Goal: Transaction & Acquisition: Download file/media

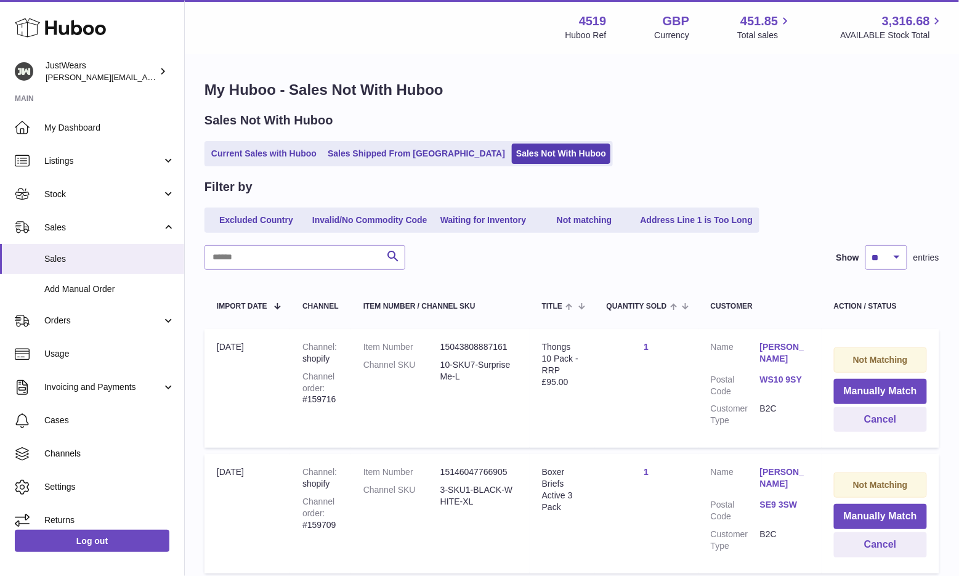
click at [63, 30] on icon at bounding box center [60, 27] width 91 height 25
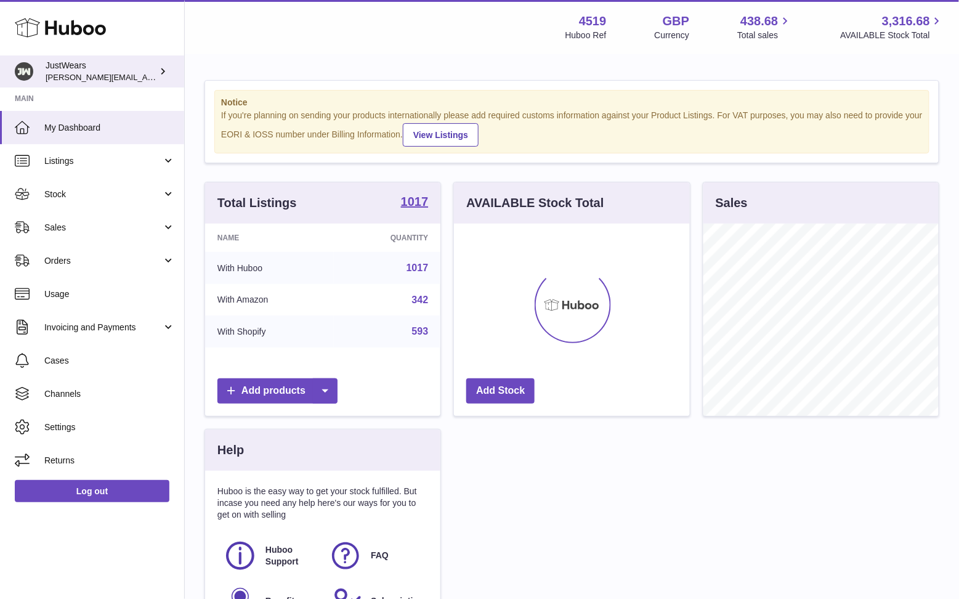
scroll to position [192, 235]
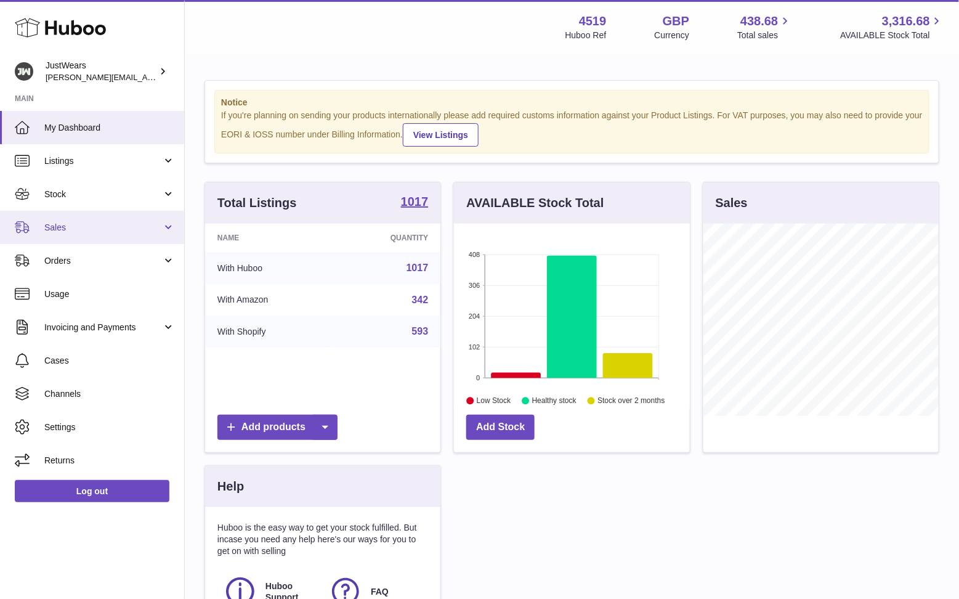
click at [100, 222] on span "Sales" at bounding box center [103, 228] width 118 height 12
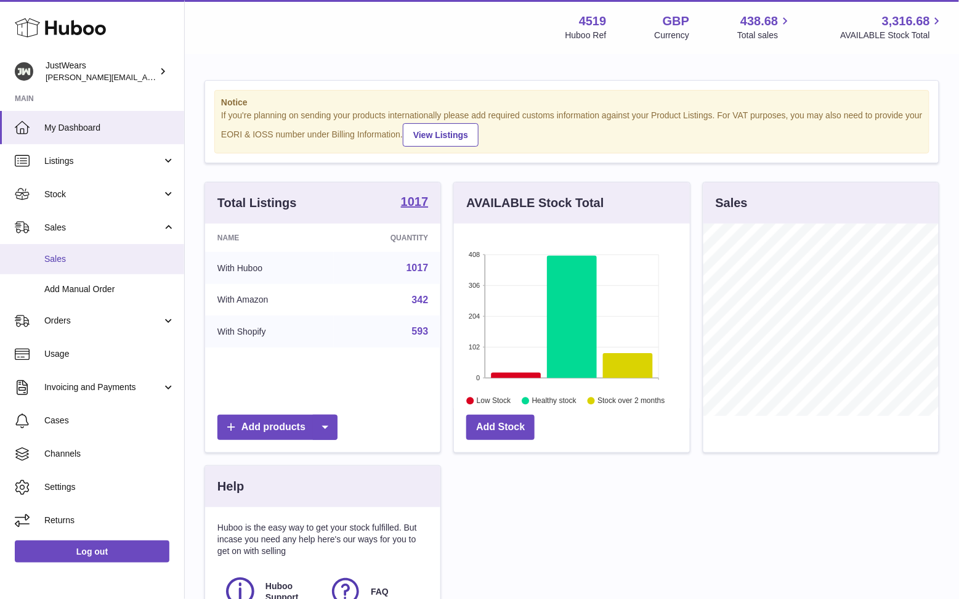
click at [108, 253] on span "Sales" at bounding box center [109, 259] width 131 height 12
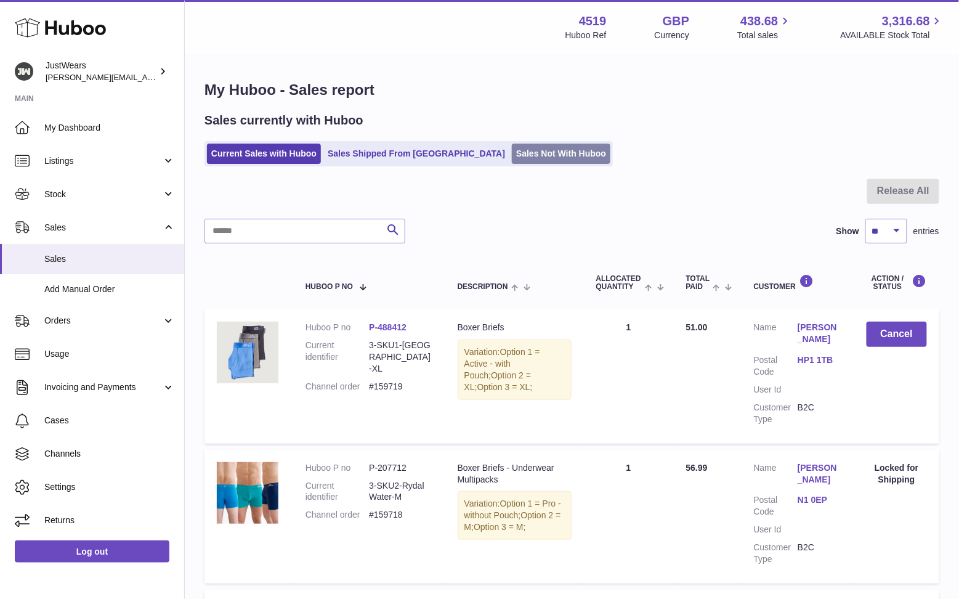
click at [512, 153] on link "Sales Not With Huboo" at bounding box center [561, 154] width 99 height 20
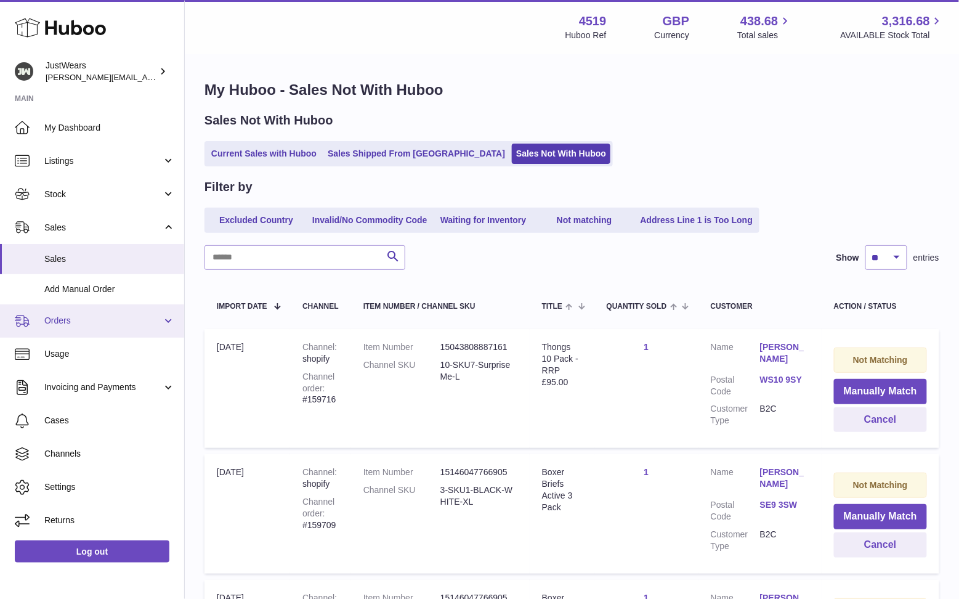
click at [134, 326] on link "Orders" at bounding box center [92, 320] width 184 height 33
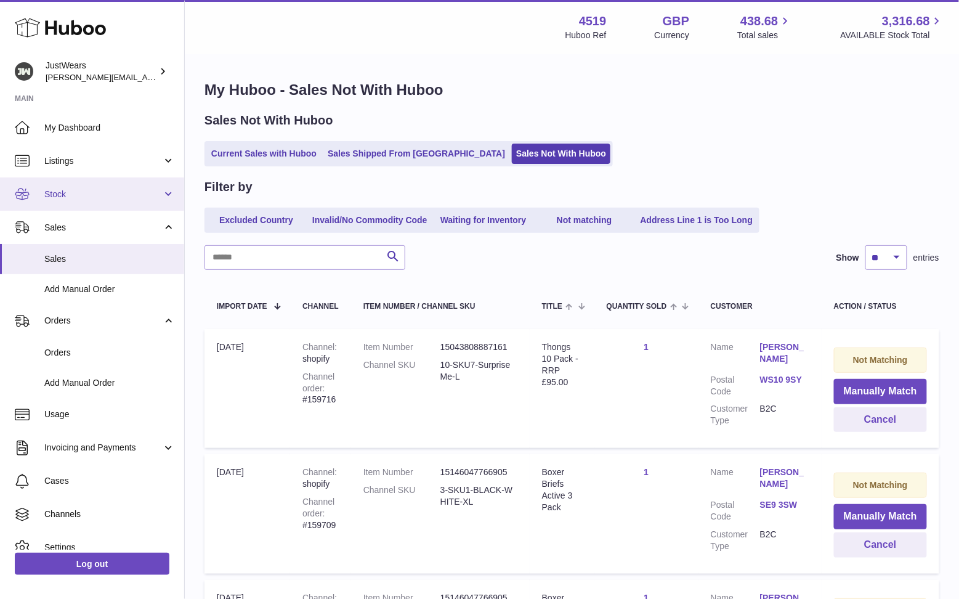
click at [124, 192] on span "Stock" at bounding box center [103, 195] width 118 height 12
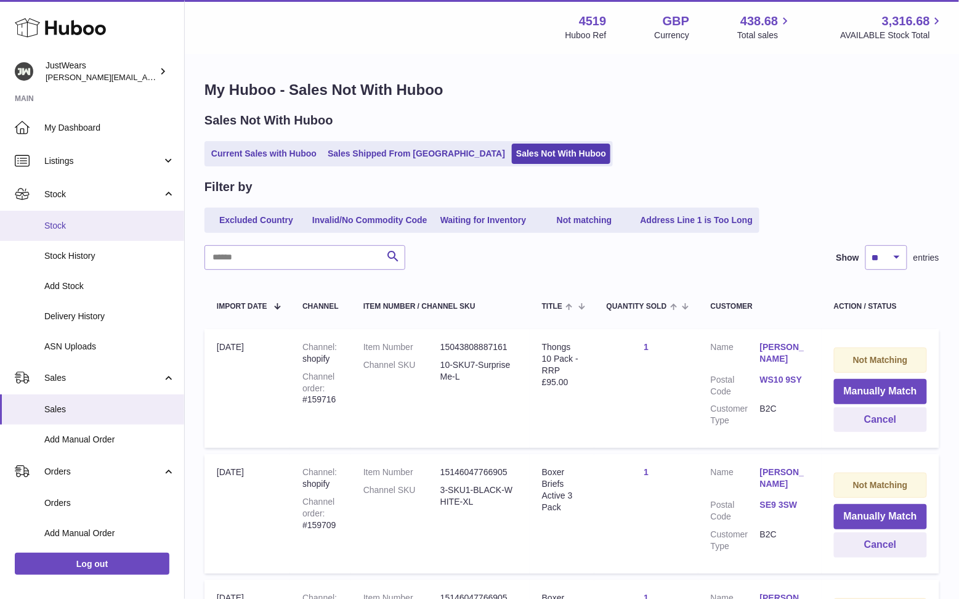
click at [114, 227] on span "Stock" at bounding box center [109, 226] width 131 height 12
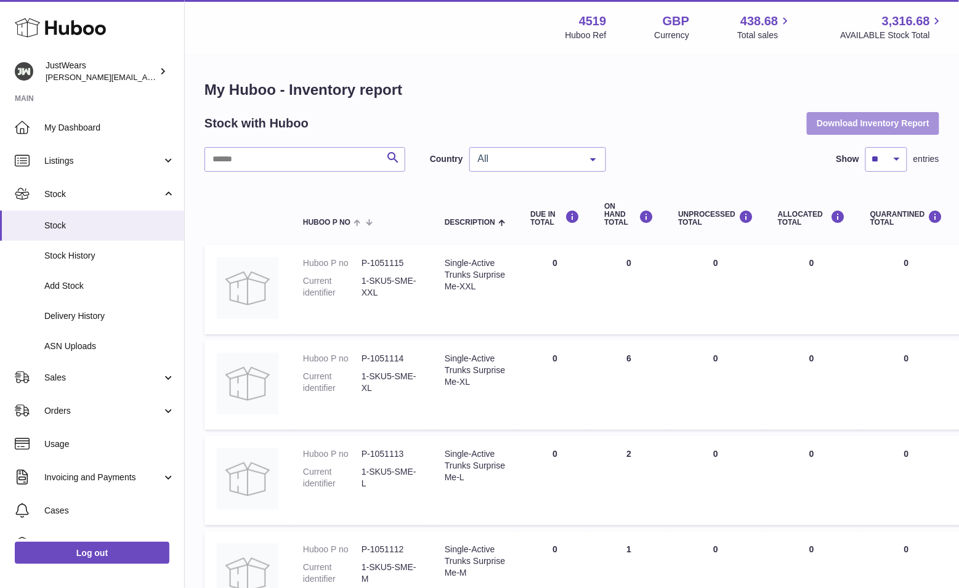
click at [837, 121] on button "Download Inventory Report" at bounding box center [873, 123] width 132 height 22
